Goal: Transaction & Acquisition: Book appointment/travel/reservation

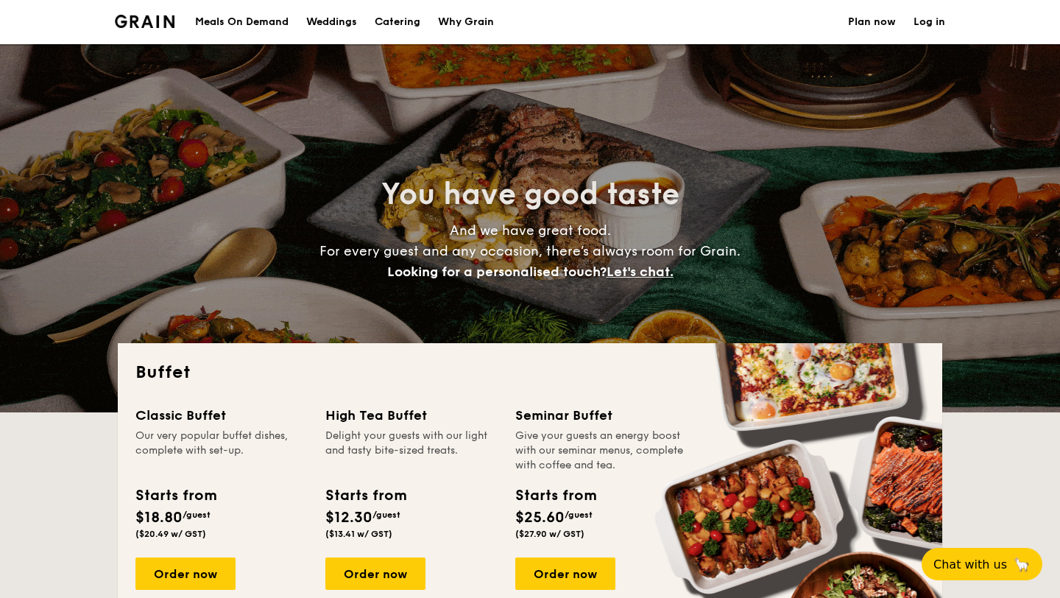
select select
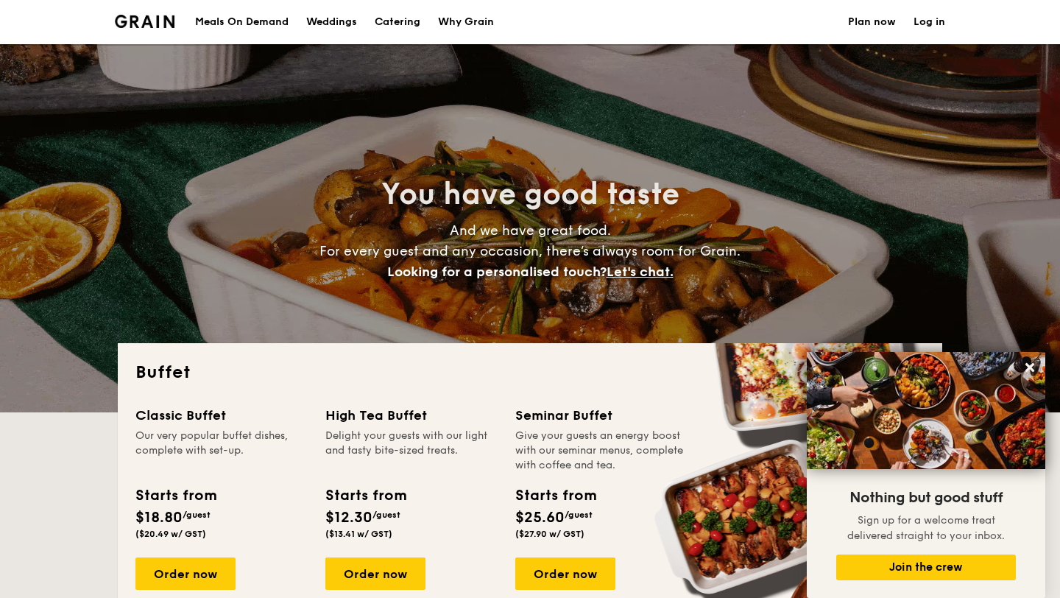
click at [394, 23] on h1 "Catering" at bounding box center [398, 22] width 46 height 44
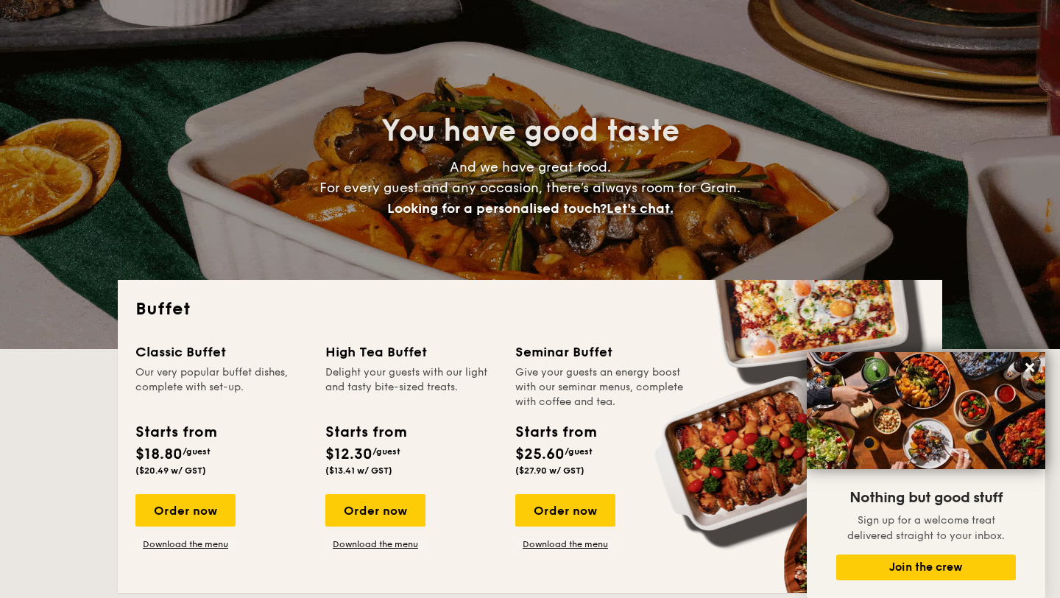
scroll to position [65, 0]
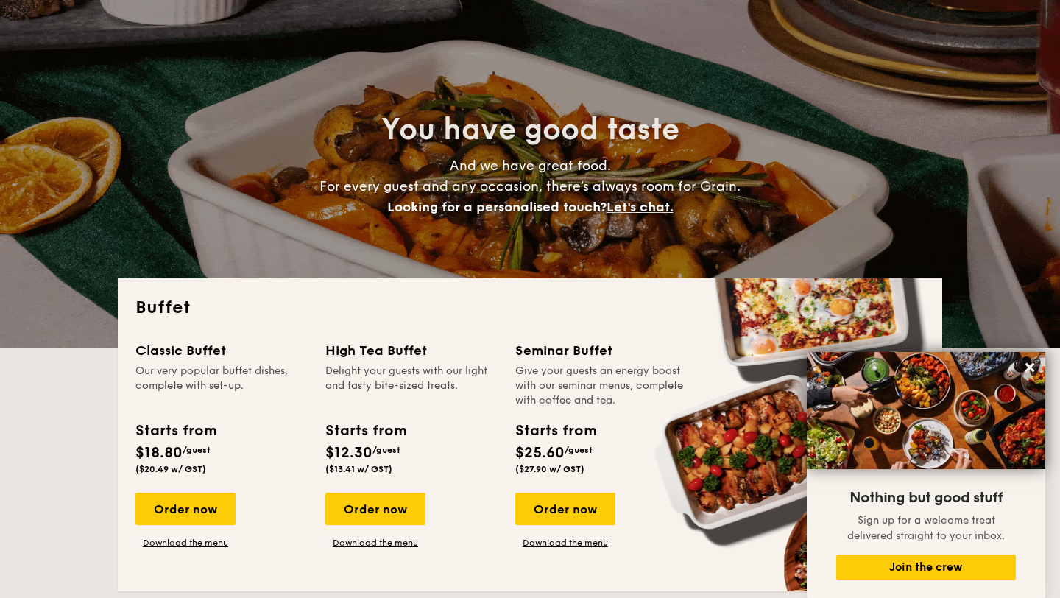
click at [349, 425] on div "Starts from" at bounding box center [365, 430] width 80 height 22
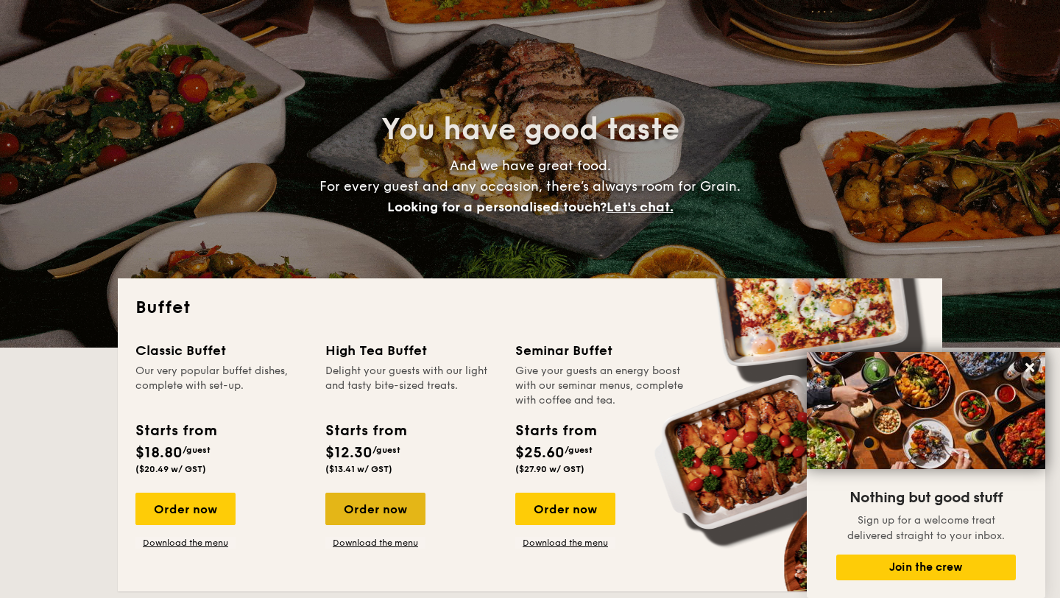
click at [367, 504] on div "Order now" at bounding box center [375, 508] width 100 height 32
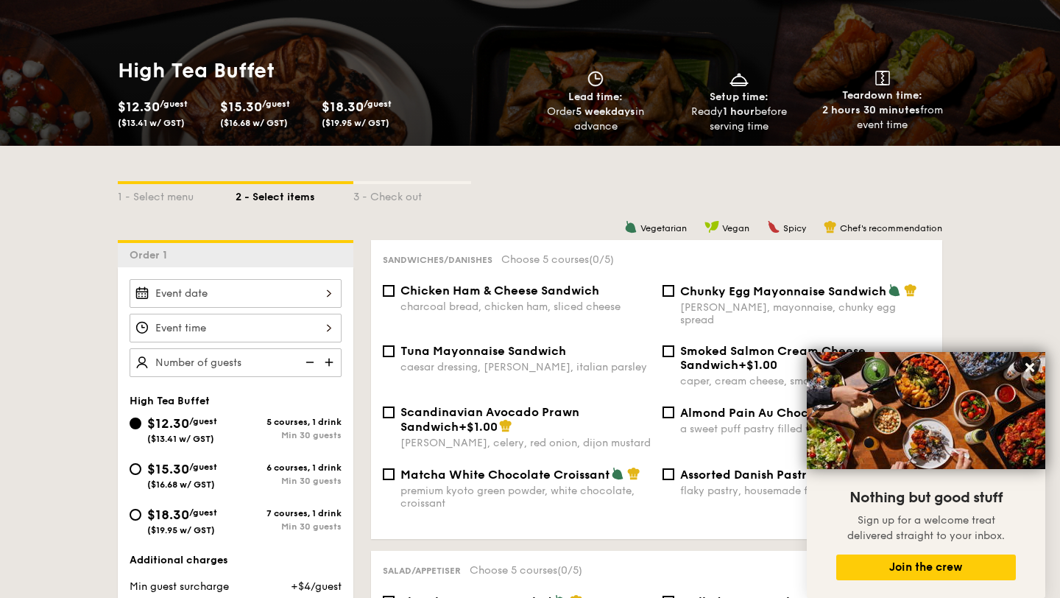
scroll to position [197, 0]
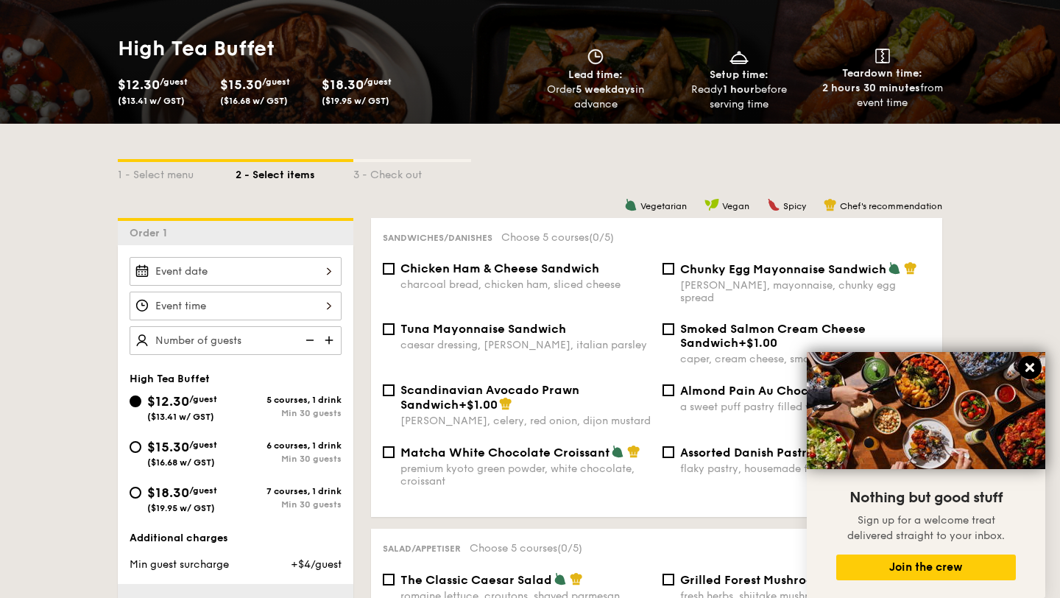
click at [1024, 365] on icon at bounding box center [1029, 367] width 13 height 13
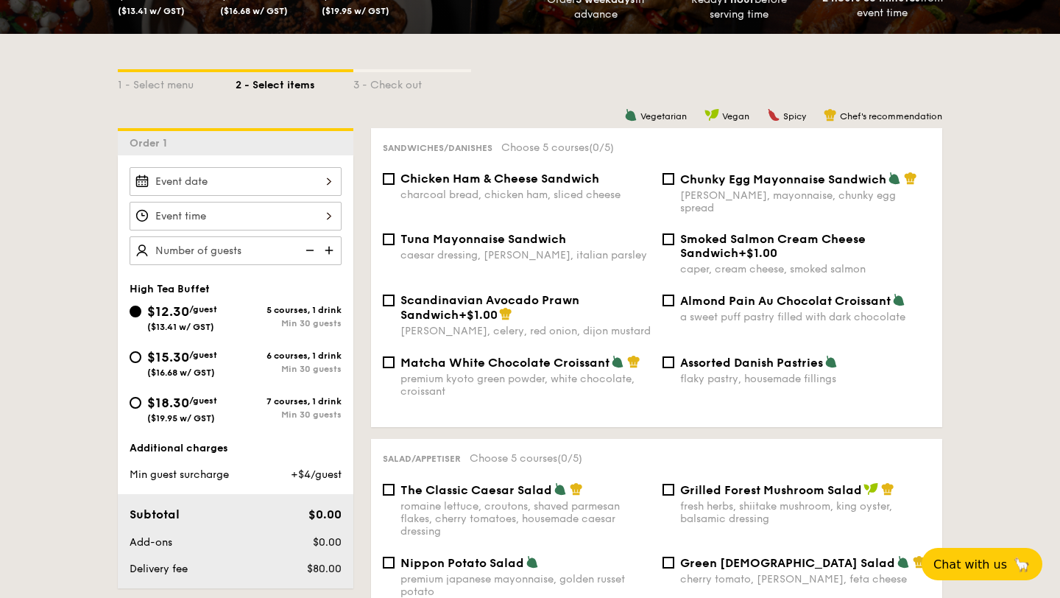
scroll to position [274, 0]
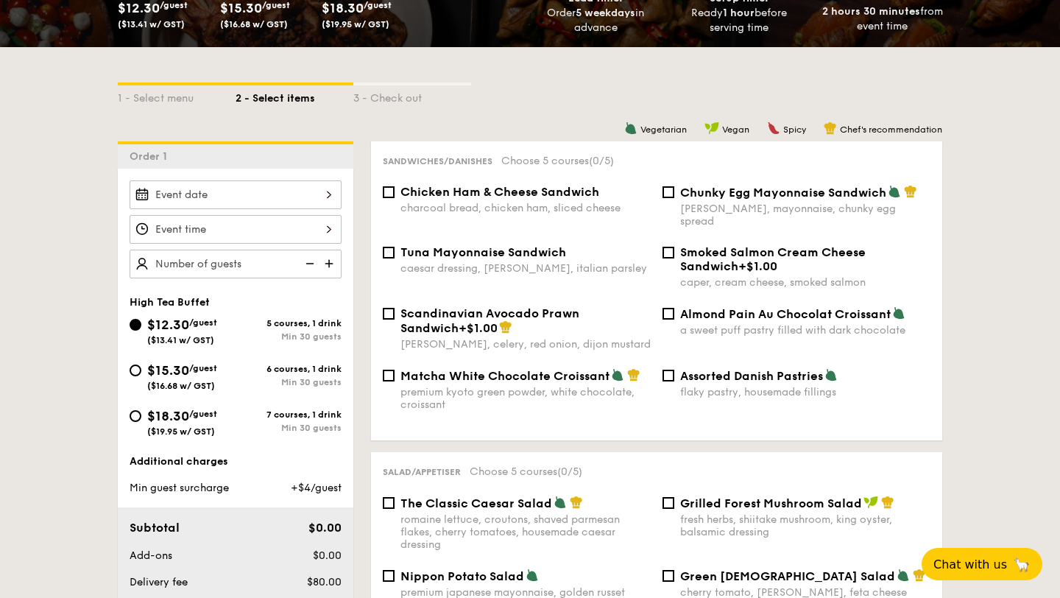
click at [448, 199] on div "Chicken Ham & Cheese Sandwich charcoal bread, chicken ham, sliced cheese" at bounding box center [525, 199] width 250 height 29
click at [394, 198] on input "Chicken Ham & Cheese Sandwich charcoal bread, chicken ham, sliced cheese" at bounding box center [389, 192] width 12 height 12
checkbox input "true"
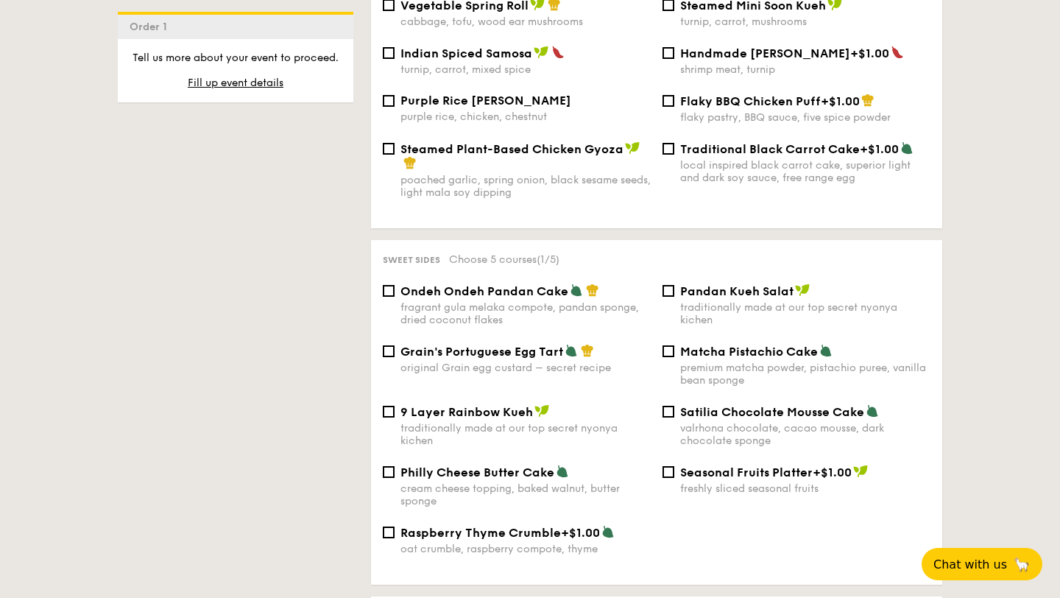
scroll to position [1382, 0]
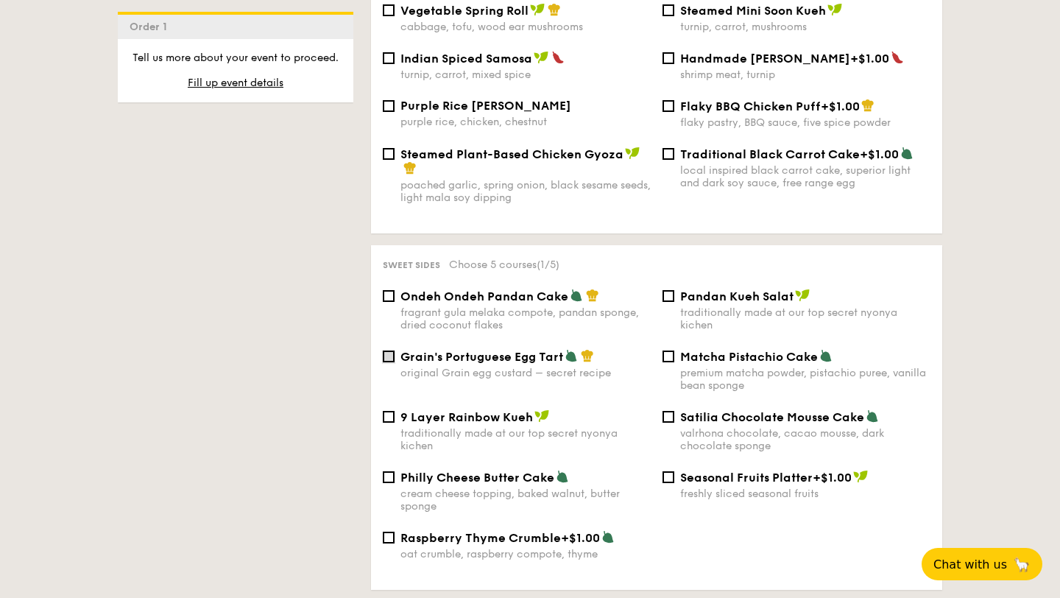
click at [388, 352] on input "Grain's Portuguese Egg Tart original Grain egg custard – secret recipe" at bounding box center [389, 356] width 12 height 12
checkbox input "true"
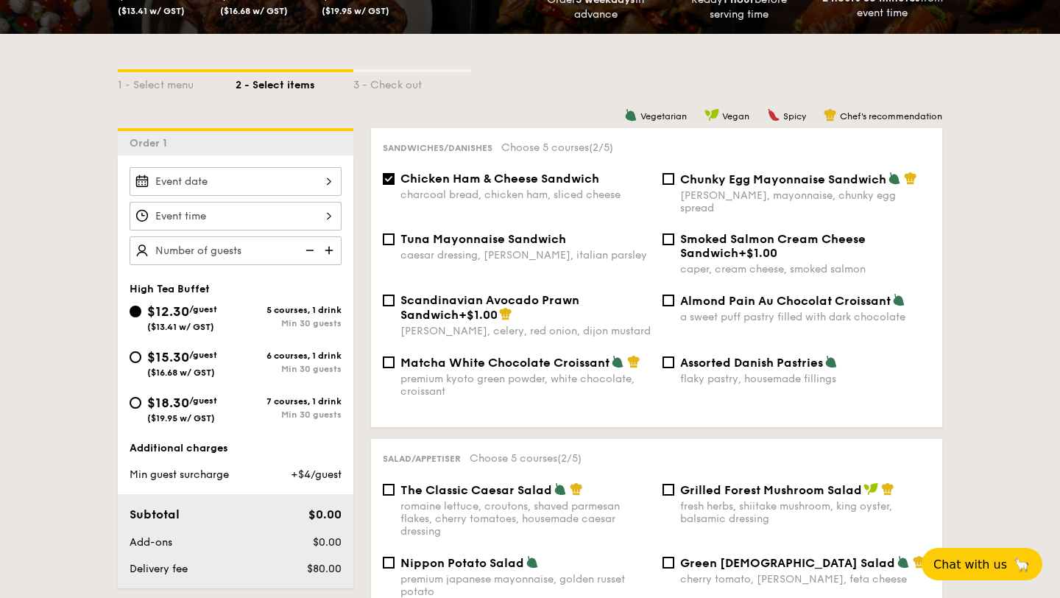
scroll to position [285, 0]
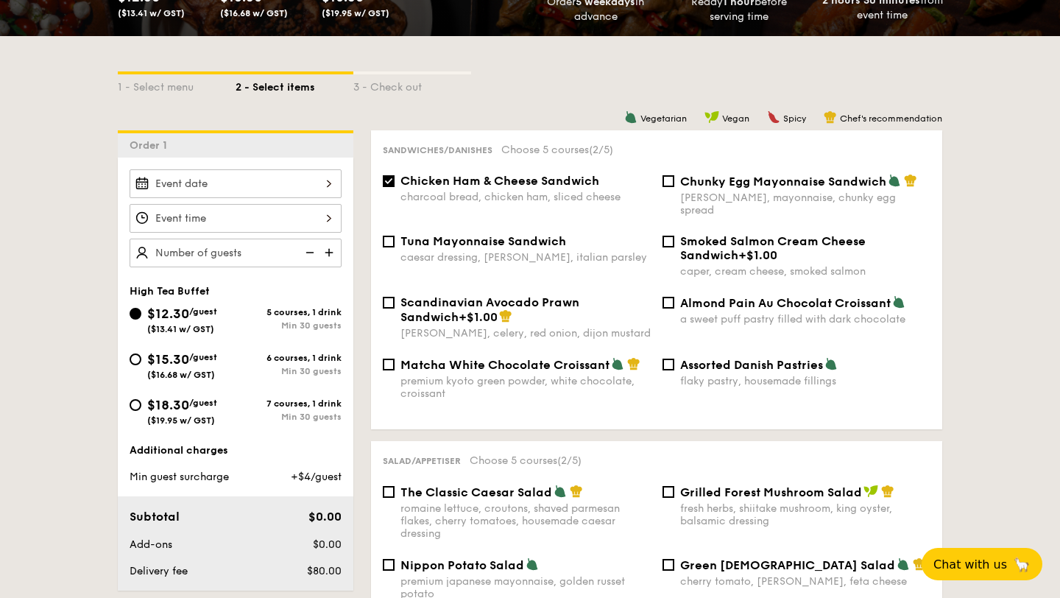
click at [254, 214] on div at bounding box center [236, 218] width 212 height 29
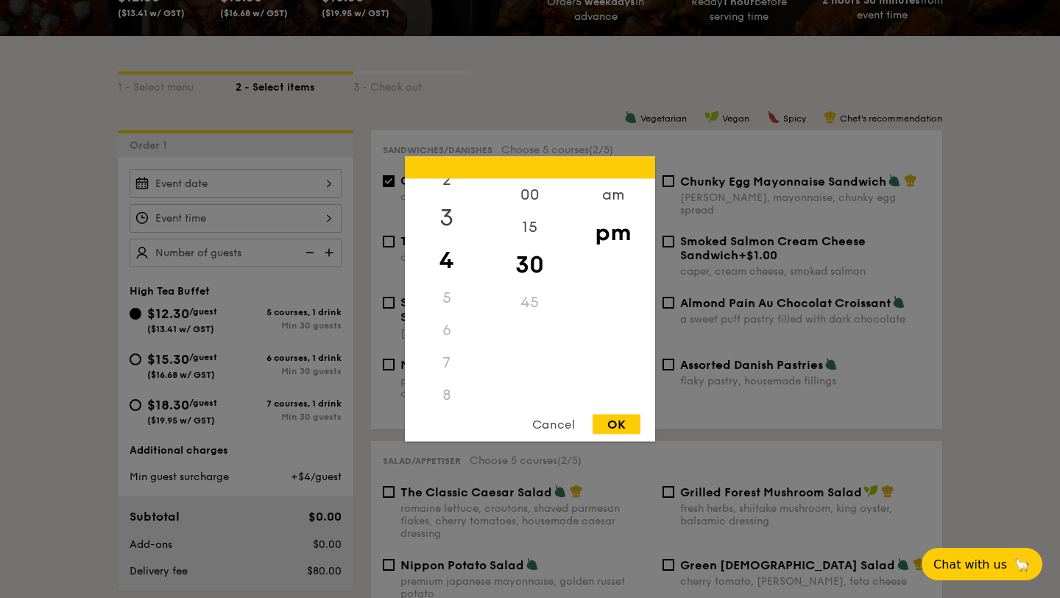
scroll to position [91, 0]
click at [446, 307] on div "6" at bounding box center [446, 308] width 83 height 32
click at [444, 277] on div "5" at bounding box center [446, 276] width 83 height 32
click at [530, 301] on div "45" at bounding box center [529, 302] width 83 height 32
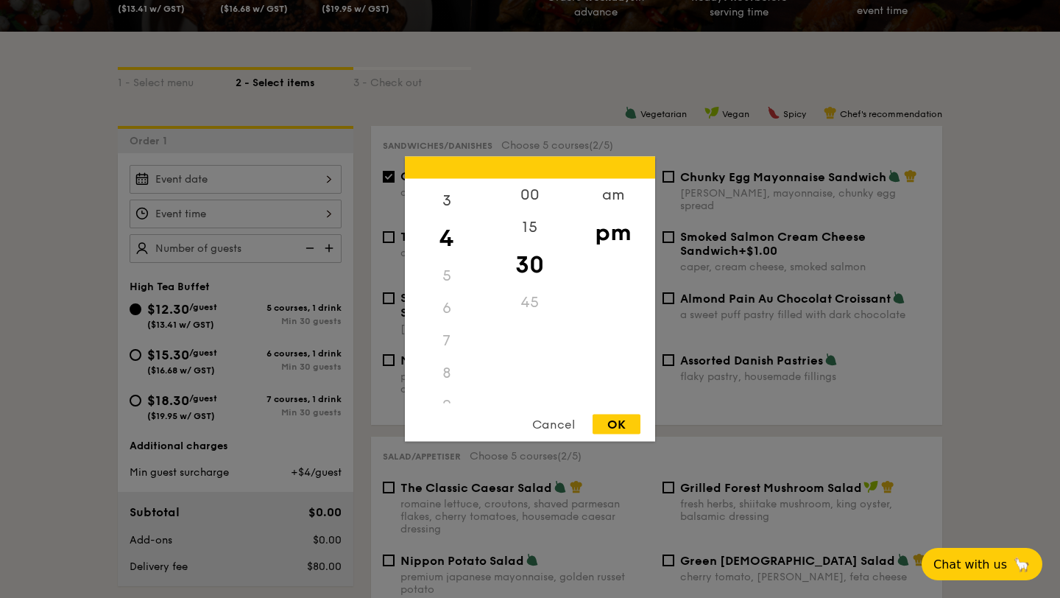
scroll to position [294, 0]
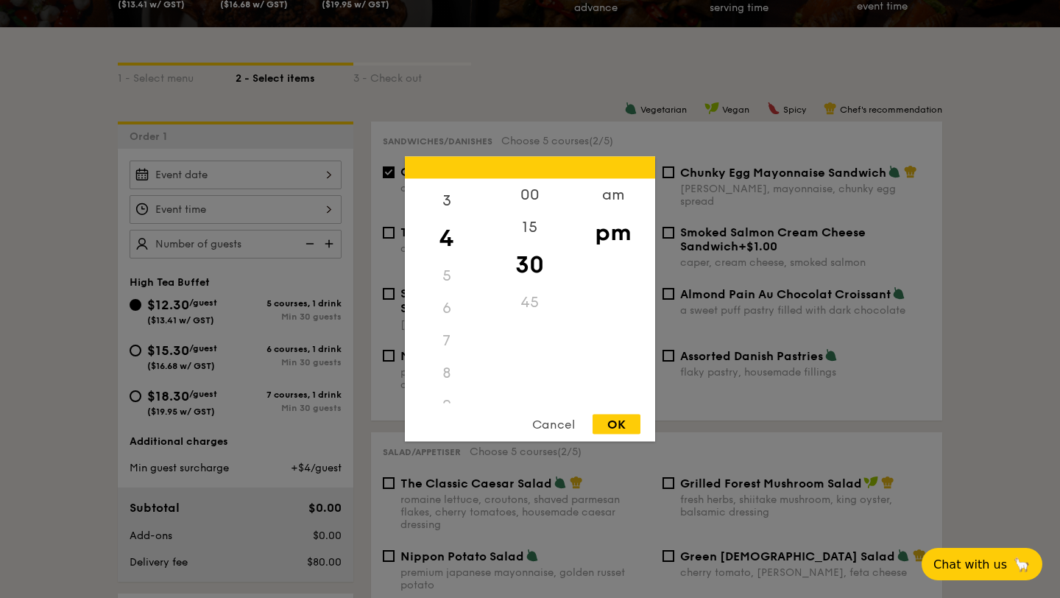
click at [550, 428] on div "Cancel" at bounding box center [553, 424] width 72 height 20
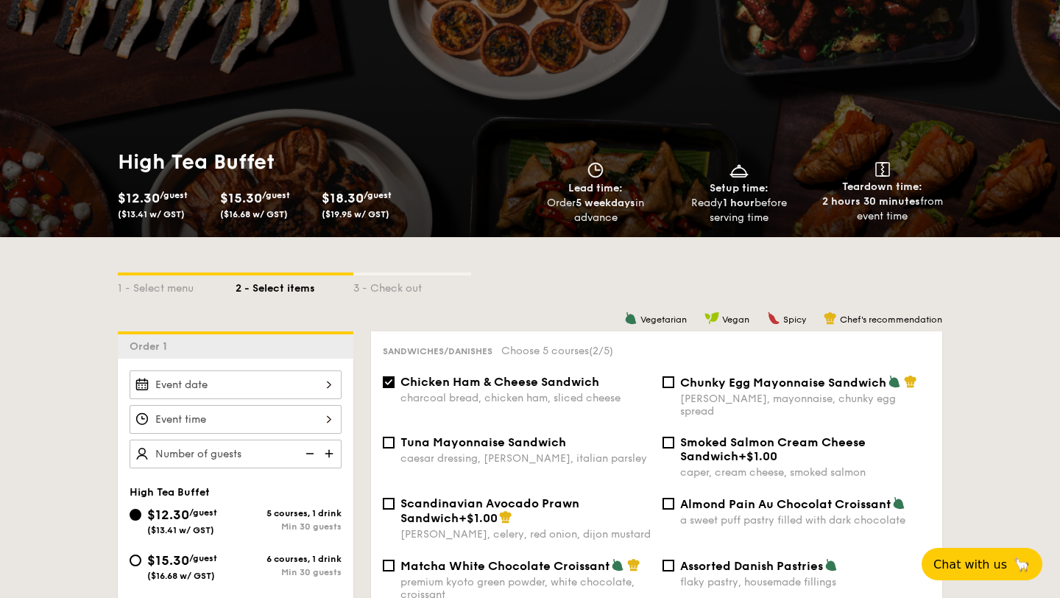
scroll to position [82, 0]
